Goal: Find specific page/section: Find specific page/section

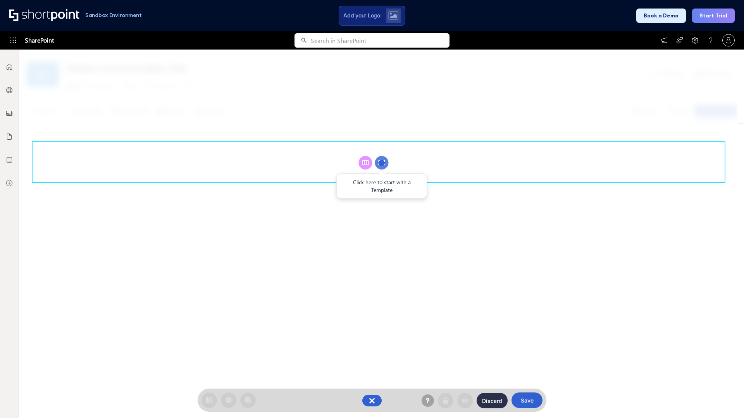
click at [382, 163] on circle at bounding box center [382, 163] width 14 height 14
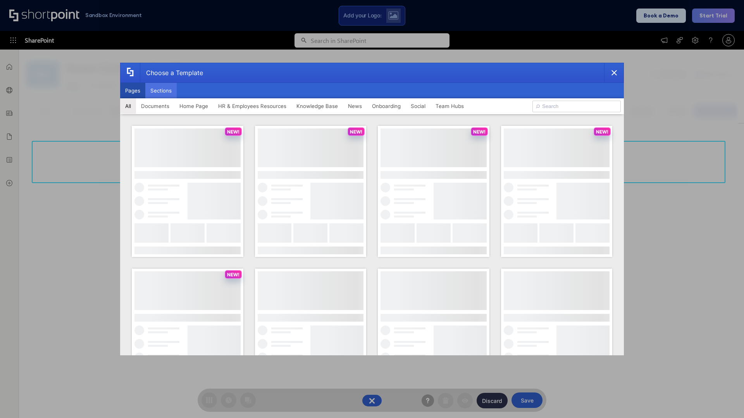
click at [161, 91] on button "Sections" at bounding box center [160, 90] width 31 height 15
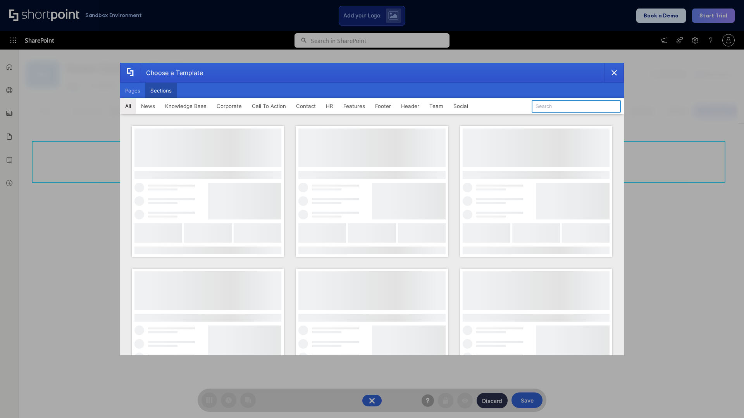
type input "Features Kit 3"
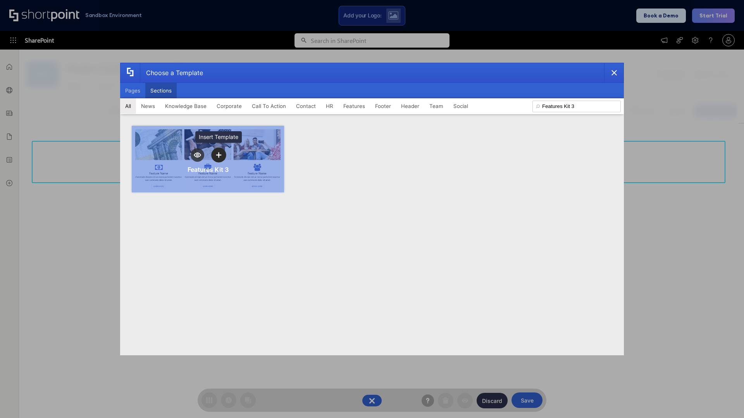
click at [218, 155] on icon "template selector" at bounding box center [218, 155] width 5 height 5
